Goal: Transaction & Acquisition: Purchase product/service

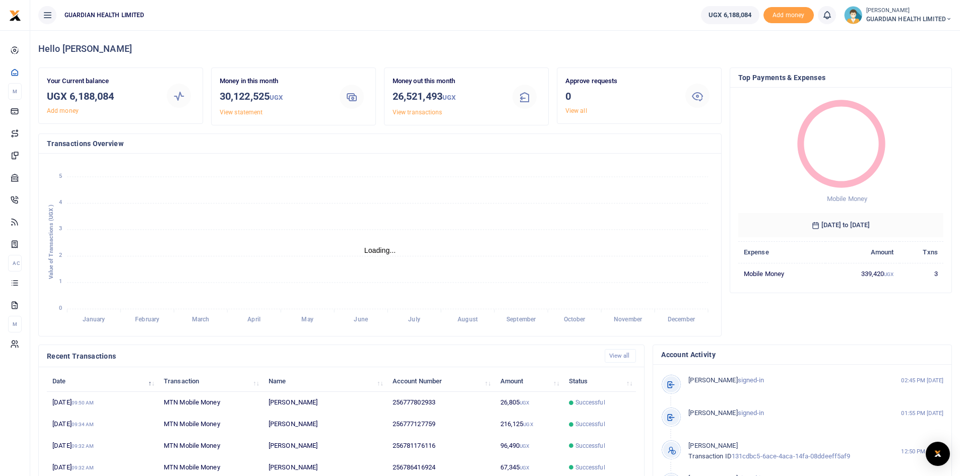
scroll to position [8, 8]
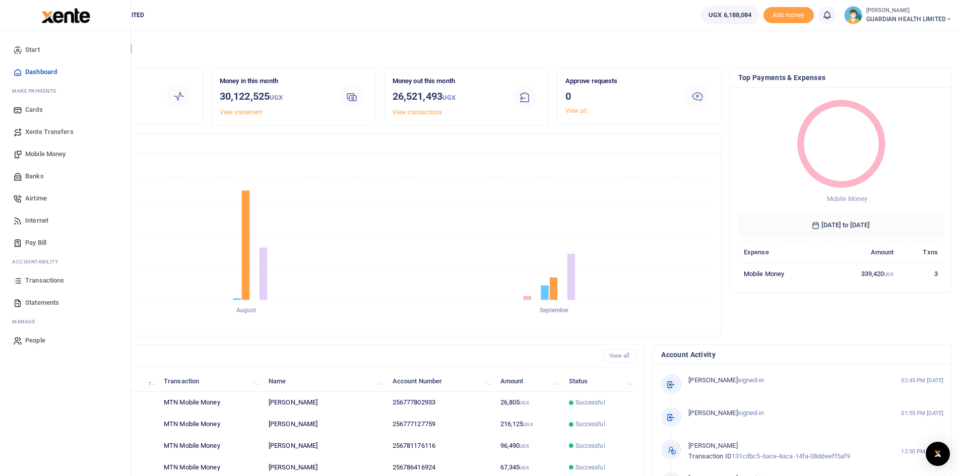
click at [49, 156] on span "Mobile Money" at bounding box center [45, 154] width 40 height 10
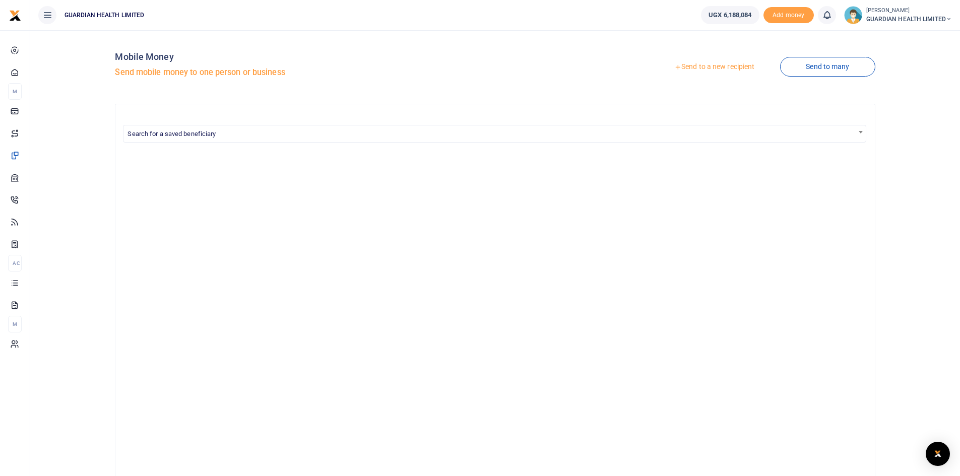
click at [708, 65] on link "Send to a new recipient" at bounding box center [713, 67] width 131 height 18
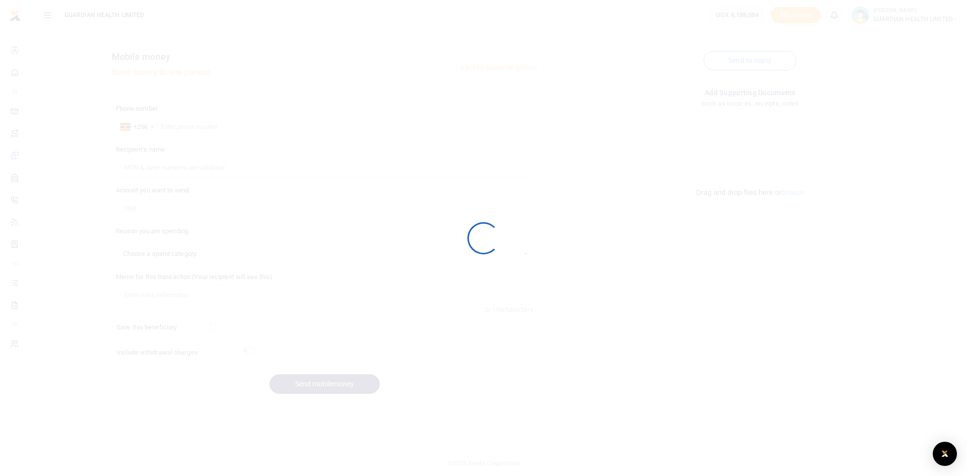
select select
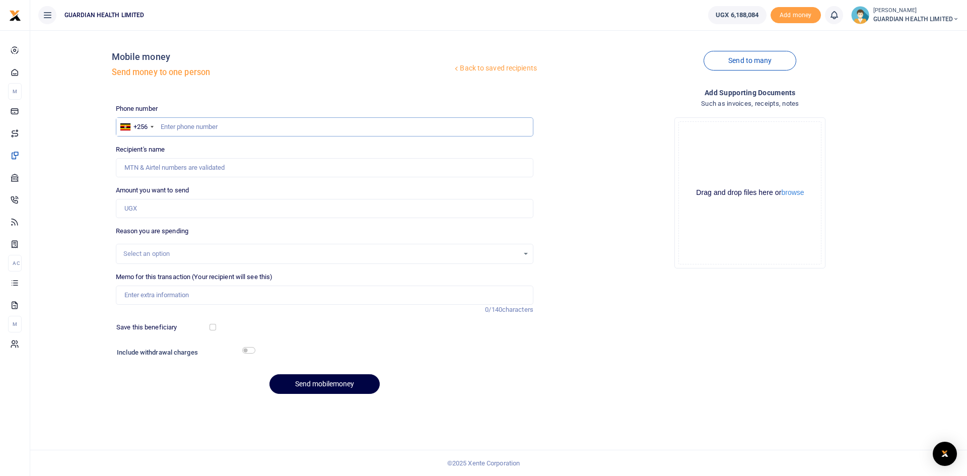
paste input "777127759"
type input "777127759"
click at [159, 129] on input "777127759" at bounding box center [325, 126] width 418 height 19
type input "Isaac Cherop"
type input "777127759"
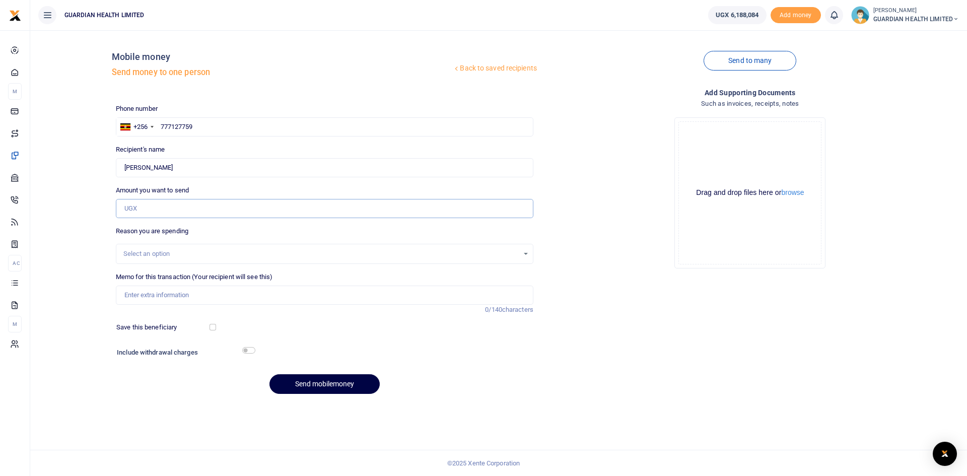
click at [153, 207] on input "Amount you want to send" at bounding box center [325, 208] width 418 height 19
type input "500,000"
click at [153, 251] on div "Select an option" at bounding box center [320, 254] width 395 height 10
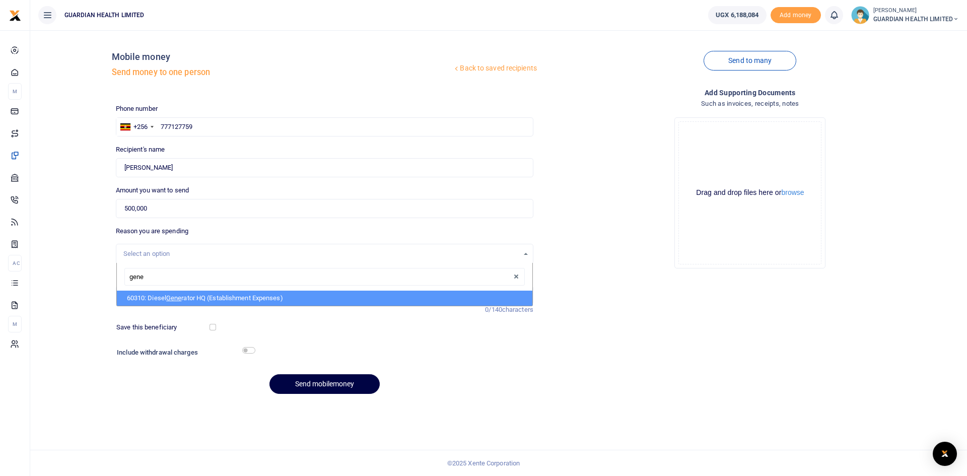
type input "gener"
click at [168, 295] on li "60310: Diesel Gener ator HQ (Establishment Expenses)" at bounding box center [325, 298] width 416 height 15
select select "5388"
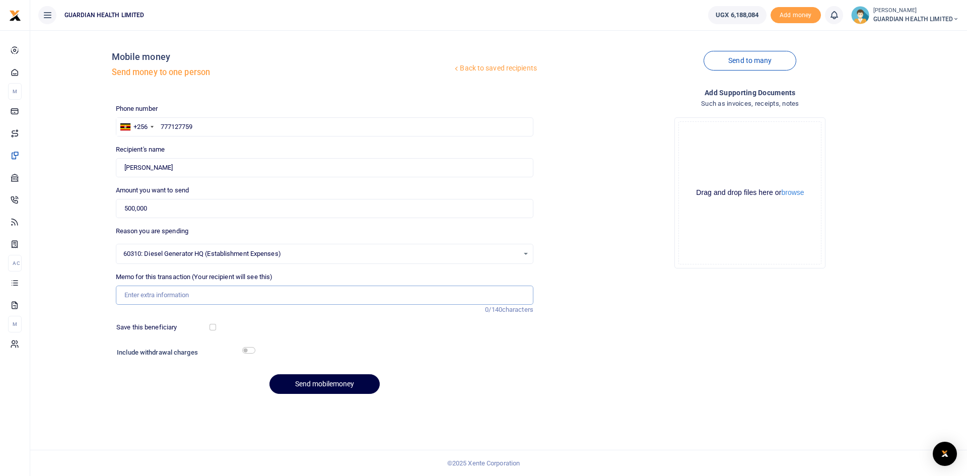
click at [148, 292] on input "Memo for this transaction (Your recipient will see this)" at bounding box center [325, 295] width 418 height 19
type input "Generator fuel"
click at [328, 343] on div "Phone number +256 Uganda +256 777127759 Phone is required. Recipient's name Fou…" at bounding box center [325, 253] width 426 height 299
click at [215, 326] on input "checkbox" at bounding box center [213, 327] width 7 height 7
checkbox input "true"
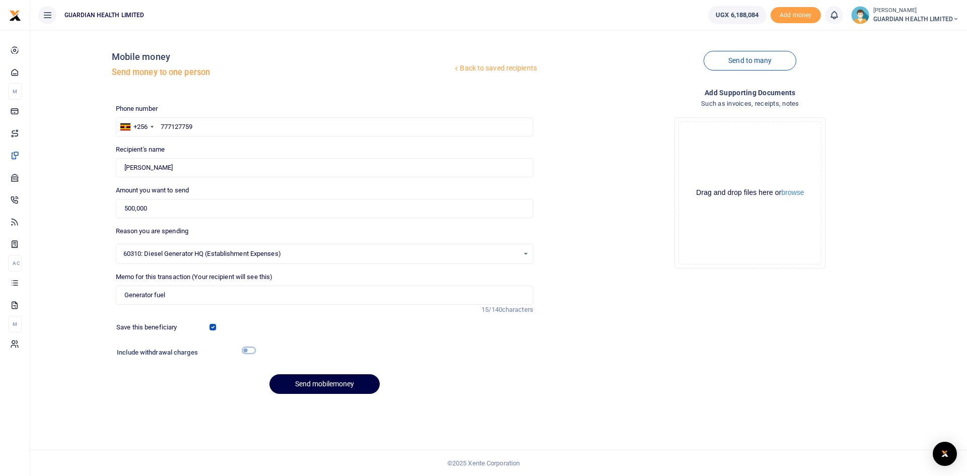
click at [251, 352] on input "checkbox" at bounding box center [248, 350] width 13 height 7
checkbox input "true"
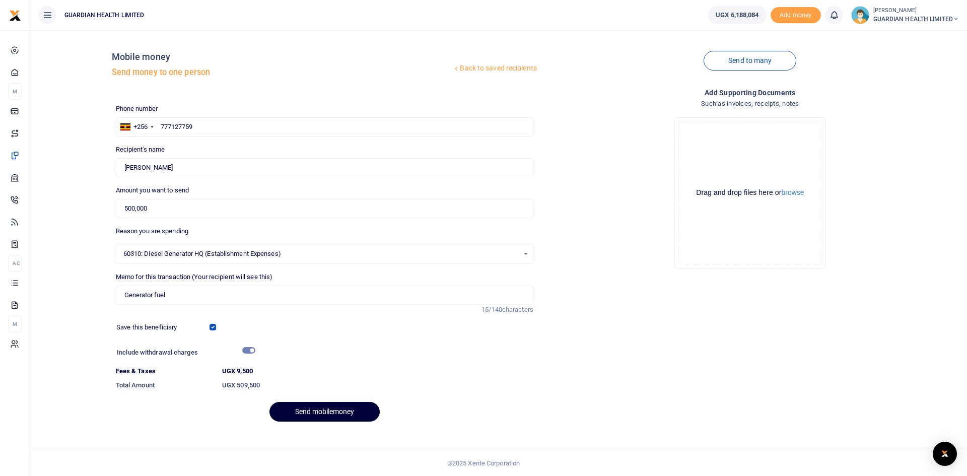
click at [309, 409] on button "Send mobilemoney" at bounding box center [325, 412] width 110 height 20
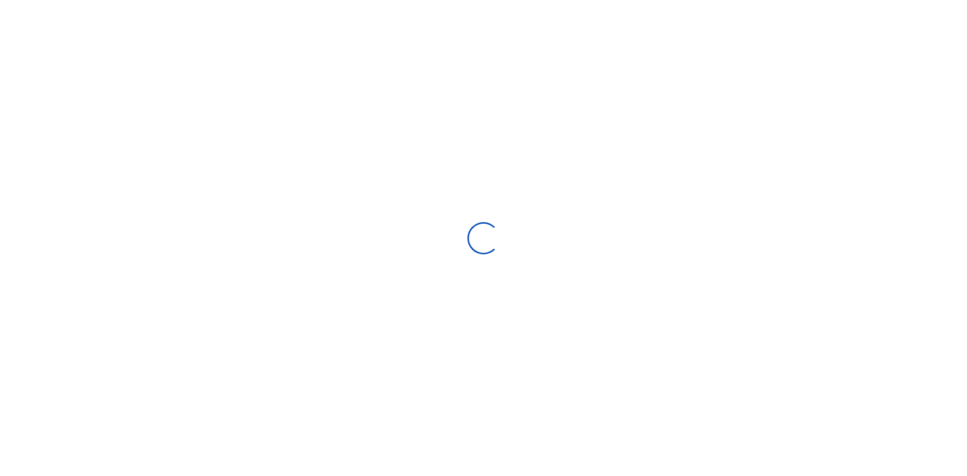
select select "Loading bundles"
select select
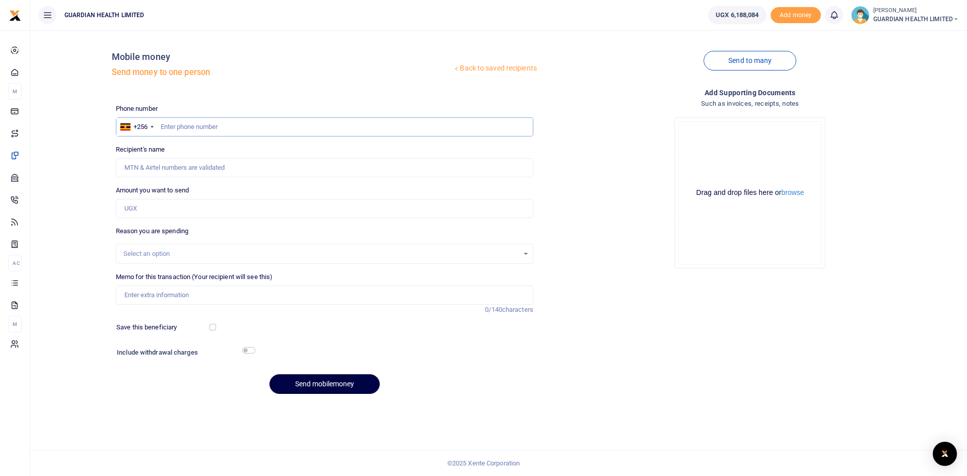
paste input "0707531052"
click at [164, 124] on input "0707531052" at bounding box center [325, 126] width 418 height 19
type input "707531052"
click at [157, 206] on input "Amount you want to send" at bounding box center [325, 208] width 418 height 19
type input "200,000"
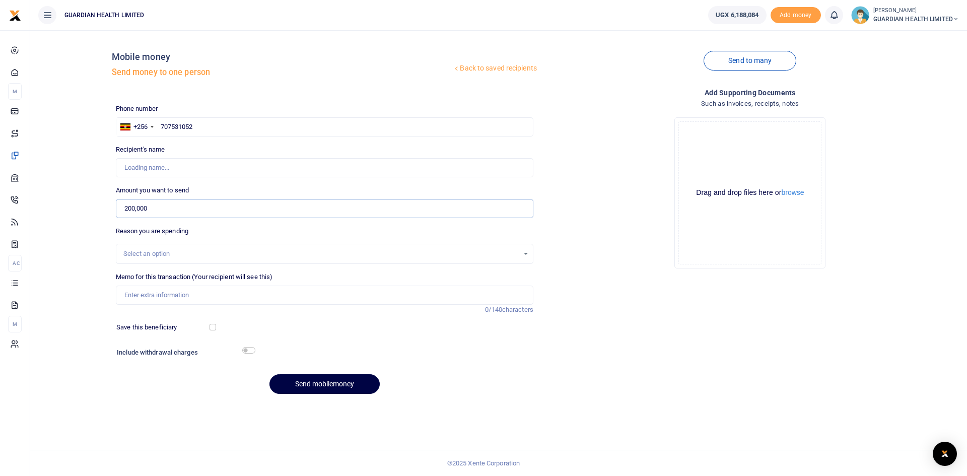
type input "Veronica Amusugut"
type input "200,000"
click at [157, 255] on div "Select an option" at bounding box center [320, 254] width 395 height 10
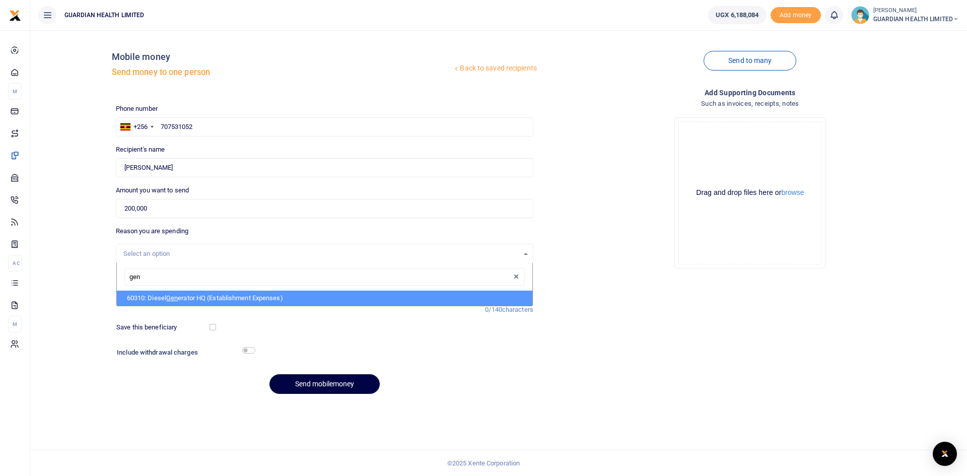
type input "gene"
click at [169, 296] on span "Gene" at bounding box center [173, 298] width 15 height 8
select select "5388"
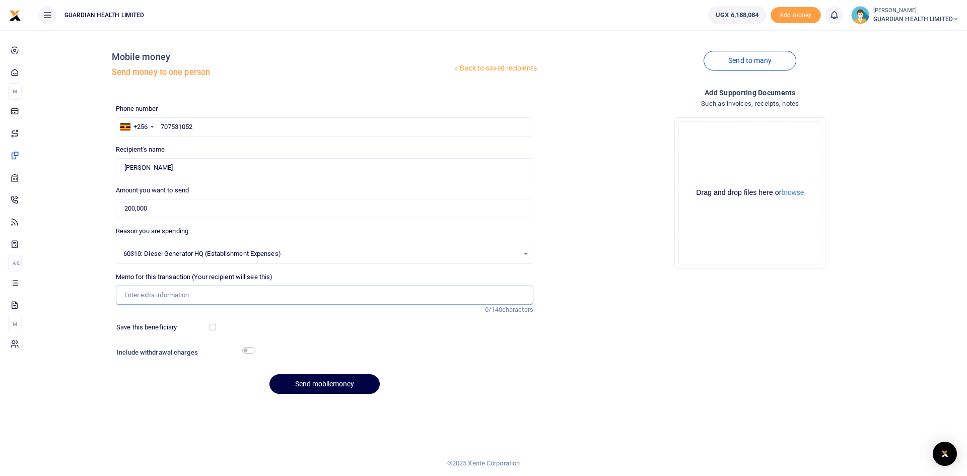
click at [166, 294] on input "Memo for this transaction (Your recipient will see this)" at bounding box center [325, 295] width 418 height 19
type input "Mukono Generator fuel"
click at [211, 325] on input "checkbox" at bounding box center [213, 327] width 7 height 7
checkbox input "true"
click at [247, 353] on input "checkbox" at bounding box center [248, 350] width 13 height 7
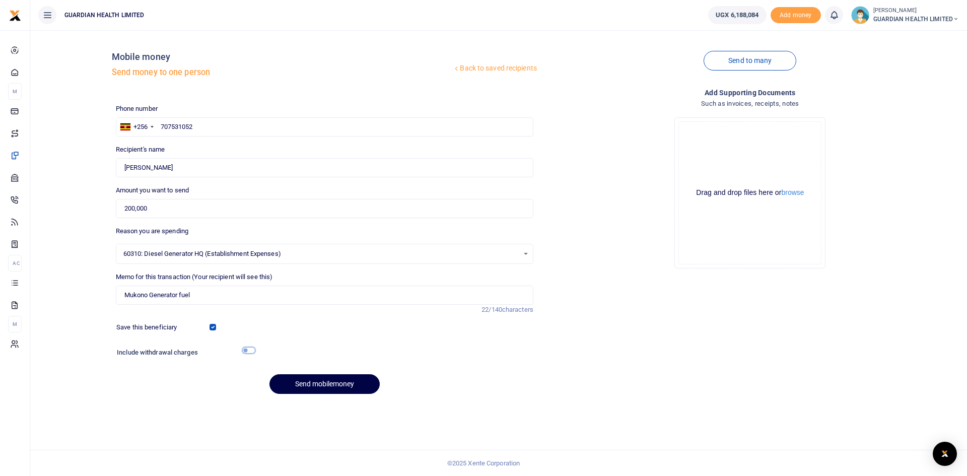
checkbox input "true"
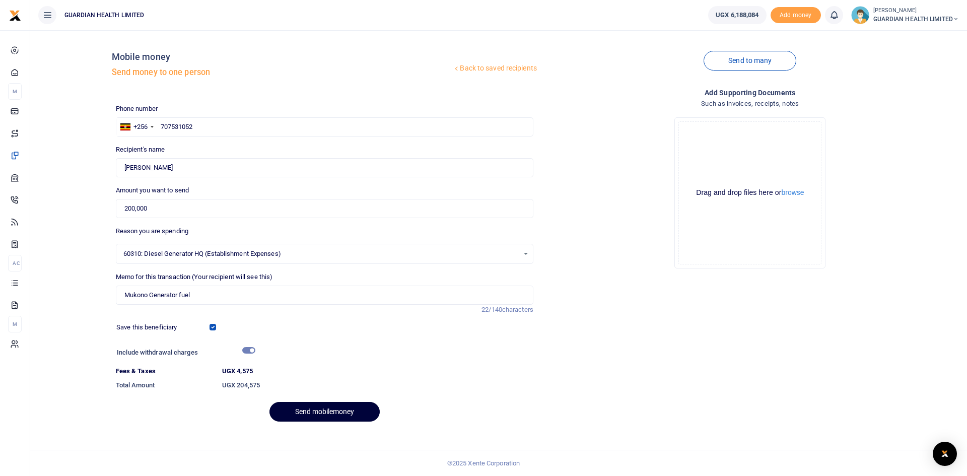
click at [310, 412] on button "Send mobilemoney" at bounding box center [325, 412] width 110 height 20
